Goal: Navigation & Orientation: Find specific page/section

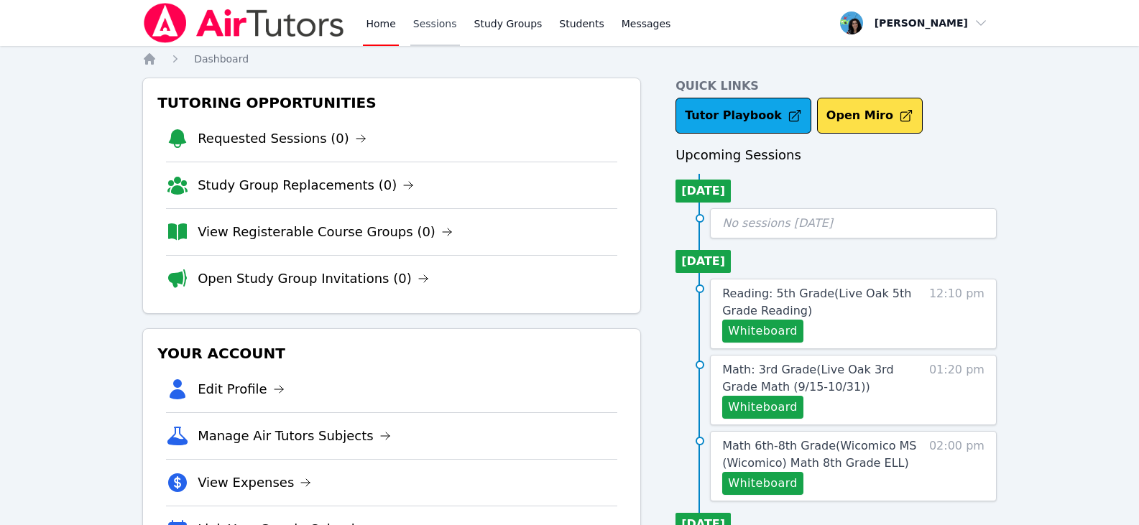
click at [452, 20] on link "Sessions" at bounding box center [435, 23] width 50 height 46
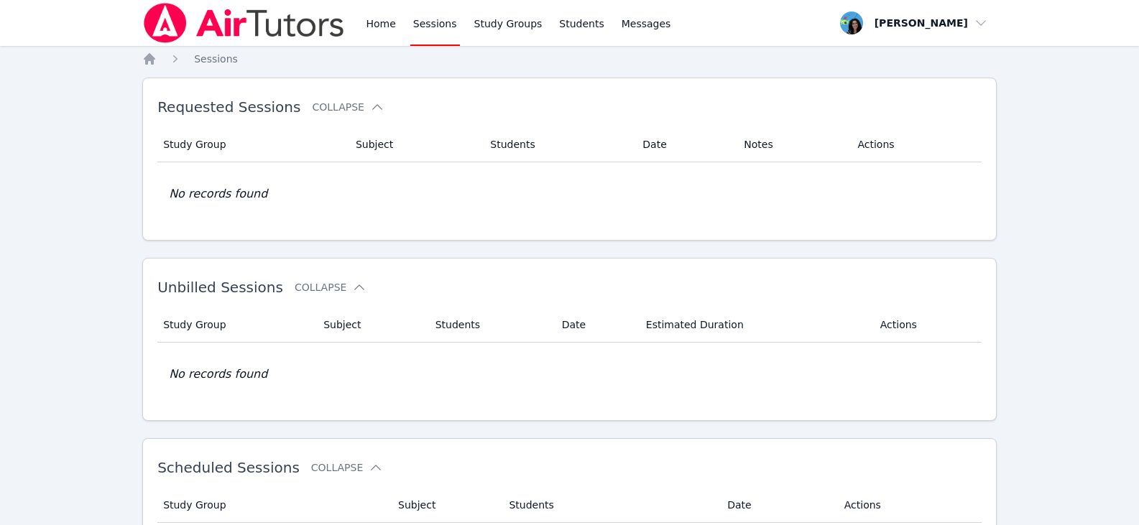
click at [448, 22] on link "Sessions" at bounding box center [435, 23] width 50 height 46
click at [363, 24] on link "Home" at bounding box center [380, 23] width 35 height 46
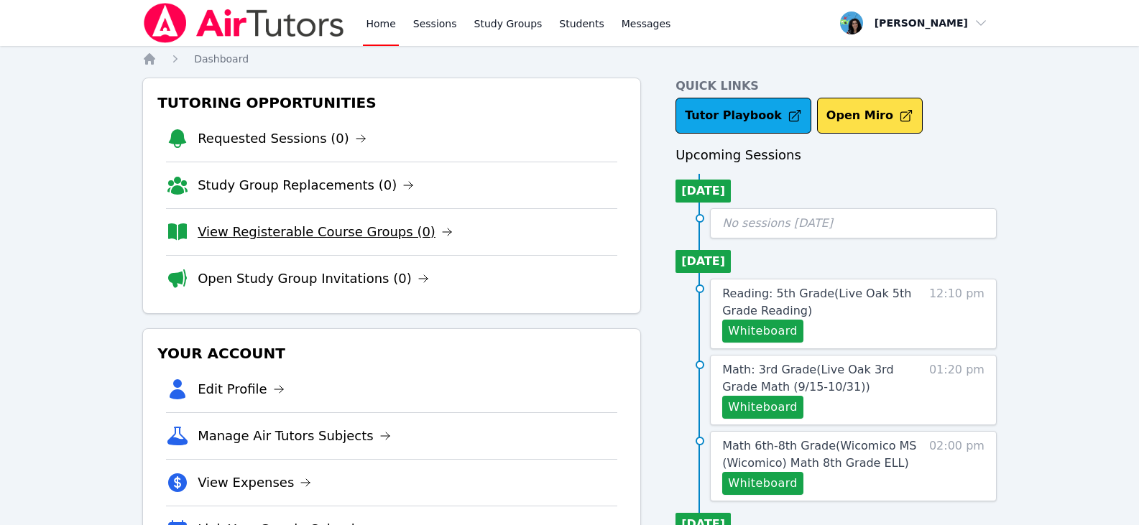
click at [353, 236] on link "View Registerable Course Groups (0)" at bounding box center [325, 232] width 255 height 20
